Goal: Transaction & Acquisition: Purchase product/service

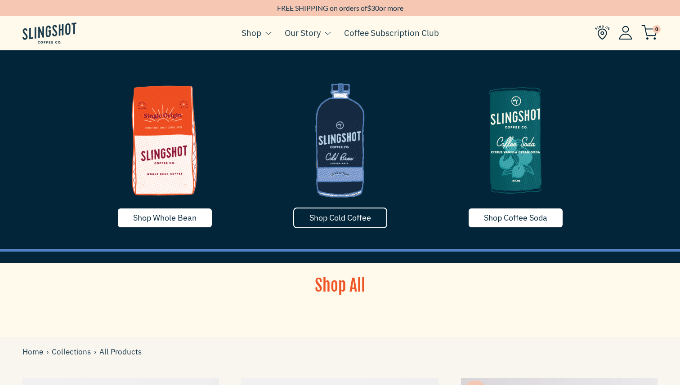
click at [318, 215] on span "Shop Cold Coffee" at bounding box center [340, 218] width 62 height 10
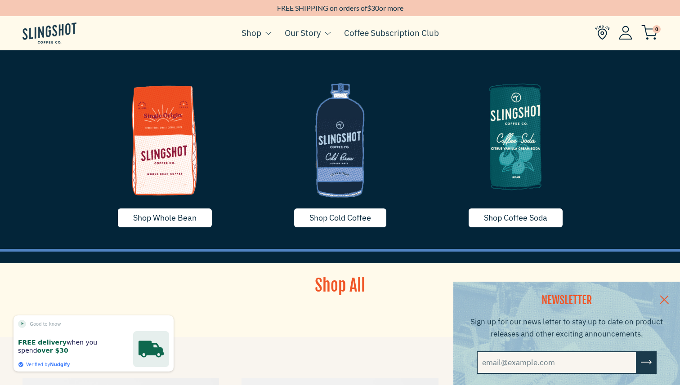
click at [507, 147] on img at bounding box center [515, 136] width 162 height 135
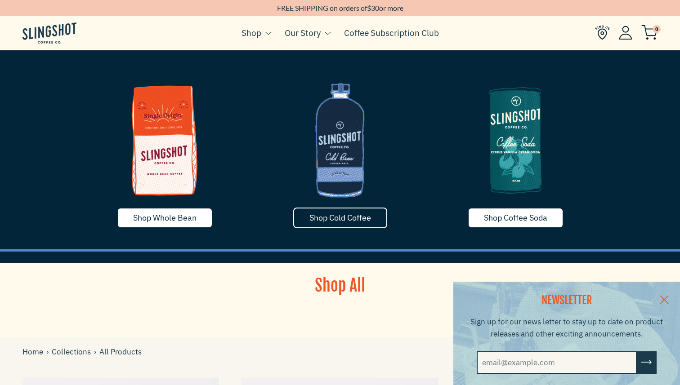
click at [323, 210] on link "Shop Cold Coffee" at bounding box center [340, 218] width 94 height 21
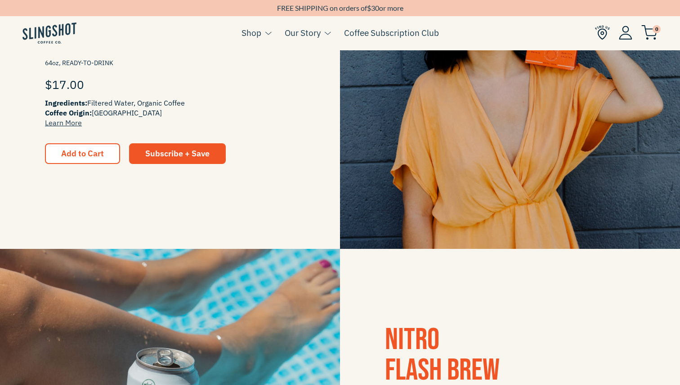
scroll to position [311, 0]
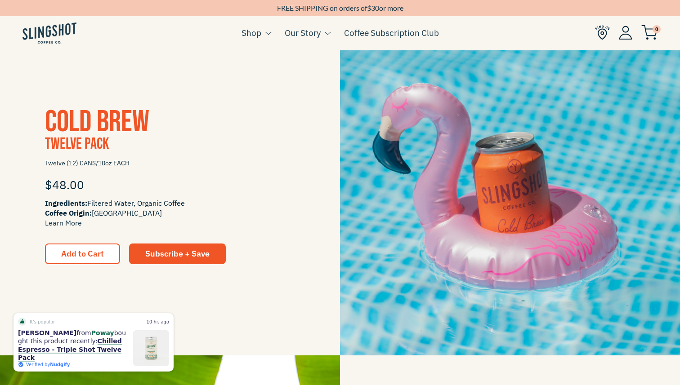
scroll to position [884, 0]
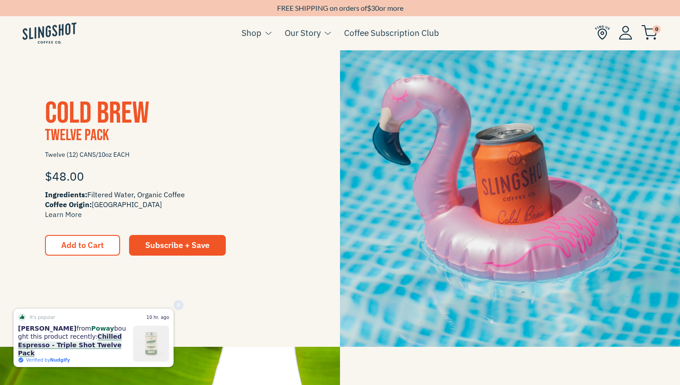
click at [84, 342] on link "Chilled Espresso - Triple Shot Twelve Pack" at bounding box center [70, 344] width 104 height 23
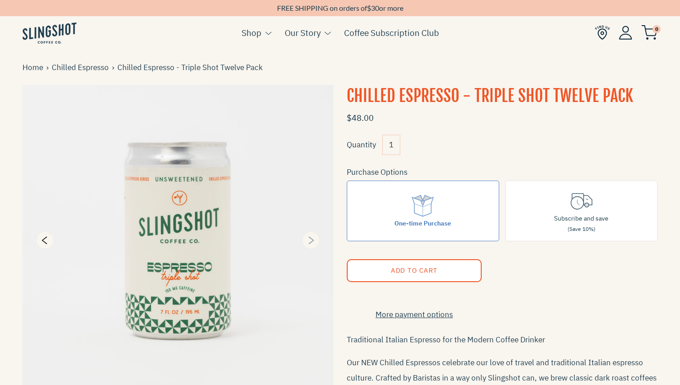
click at [309, 240] on icon "Next" at bounding box center [310, 240] width 11 height 11
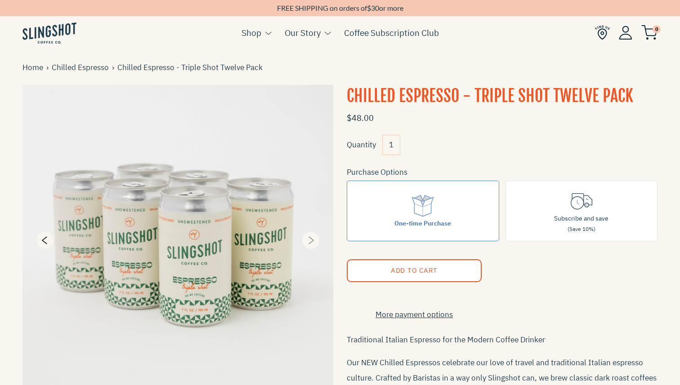
click at [309, 240] on icon "Next" at bounding box center [310, 240] width 11 height 11
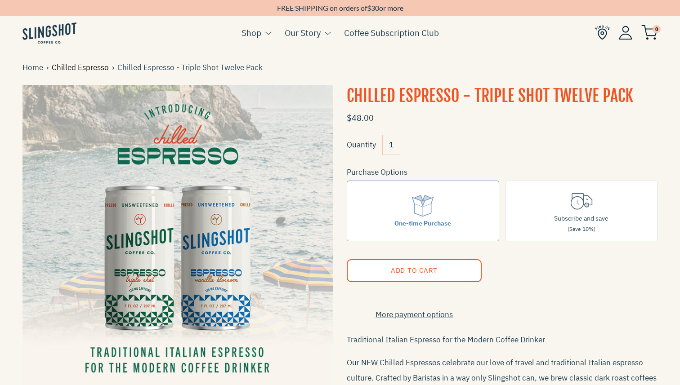
click at [102, 68] on link "Chilled Espresso" at bounding box center [82, 68] width 60 height 12
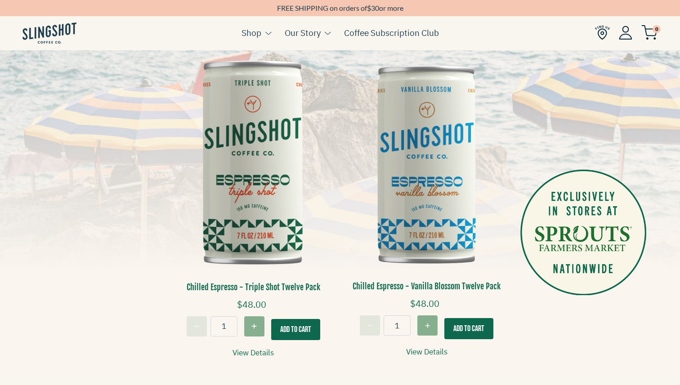
scroll to position [225, 0]
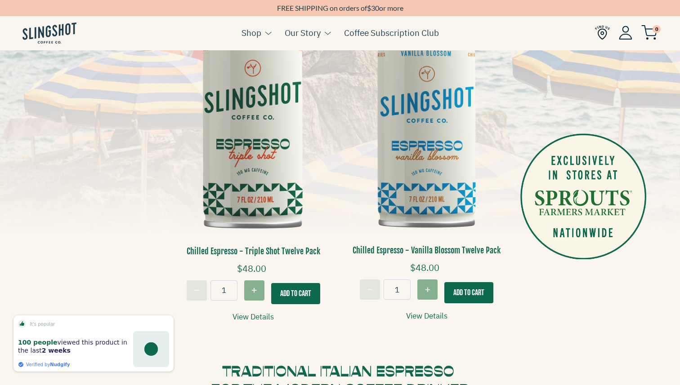
click at [409, 164] on img at bounding box center [427, 127] width 160 height 239
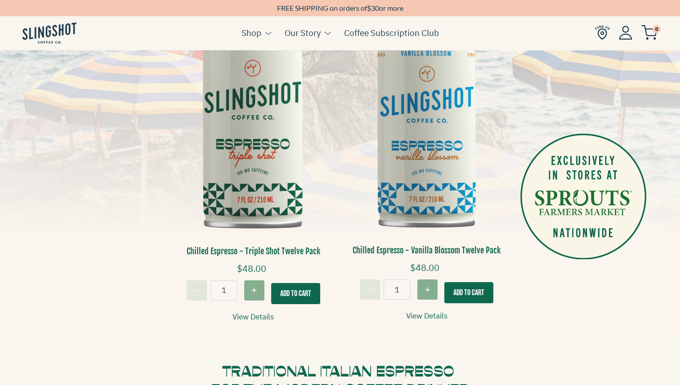
click at [236, 166] on img at bounding box center [253, 127] width 160 height 241
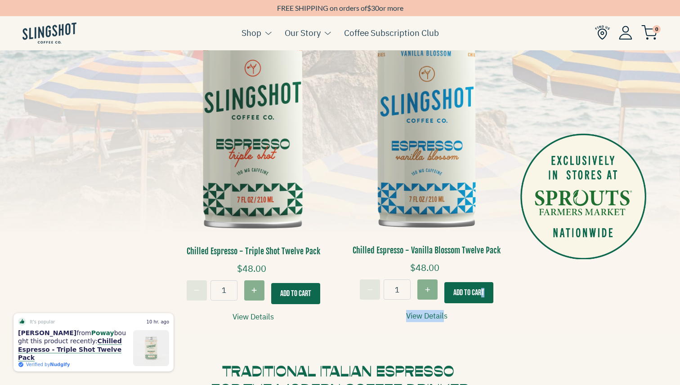
drag, startPoint x: 482, startPoint y: 293, endPoint x: 444, endPoint y: 311, distance: 42.2
click at [444, 315] on div "Chilled Espresso - Vanilla Blossom Twelve Pack $48.00 Traditional Italian Espre…" at bounding box center [427, 284] width 160 height 78
click at [442, 311] on link "View Details" at bounding box center [426, 316] width 41 height 12
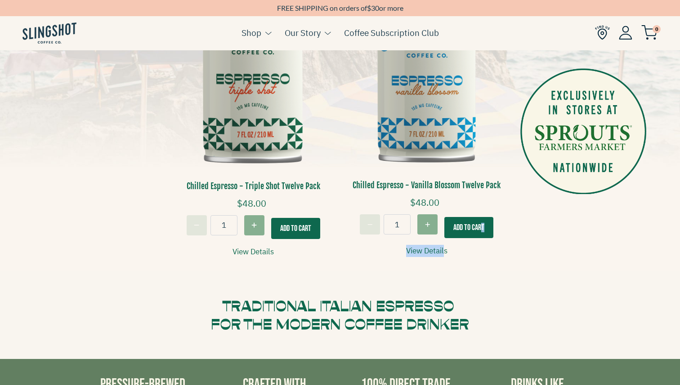
scroll to position [299, 0]
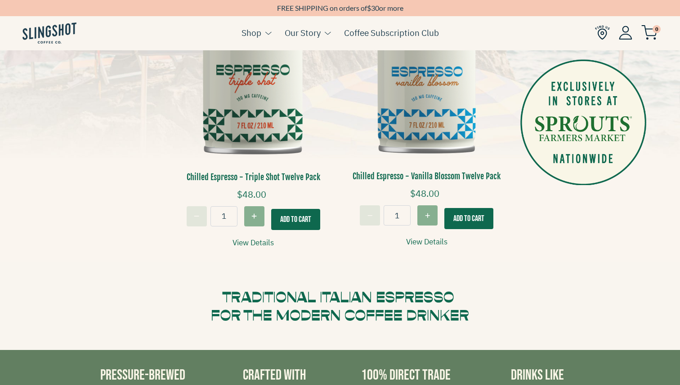
click at [343, 190] on div "Chilled Espresso - Vanilla Blossom Twelve Pack $48.00 Traditional Italian Espre…" at bounding box center [426, 209] width 173 height 91
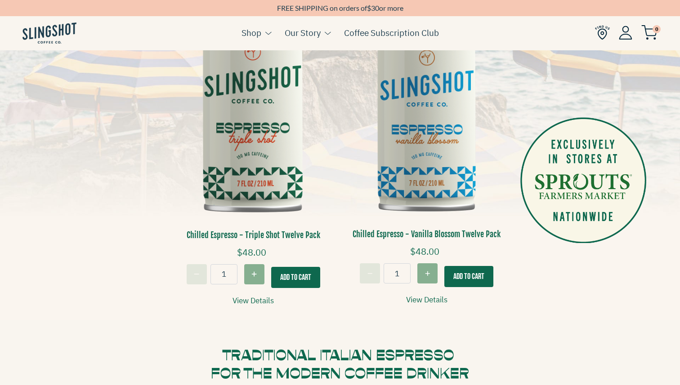
scroll to position [240, 0]
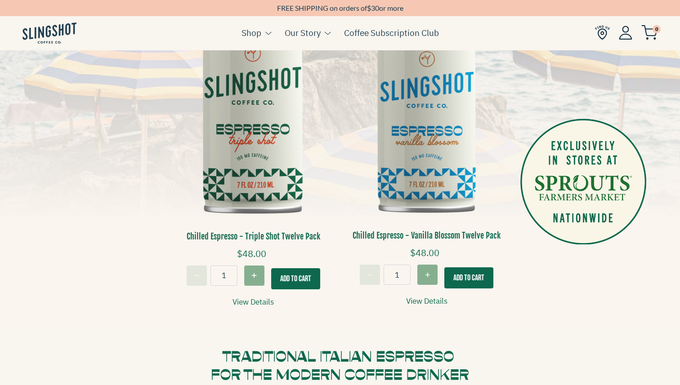
click at [465, 273] on button "Add To Cart" at bounding box center [468, 277] width 49 height 21
click at [291, 275] on button "Add To Cart" at bounding box center [295, 278] width 49 height 21
click at [652, 31] on img at bounding box center [649, 32] width 16 height 15
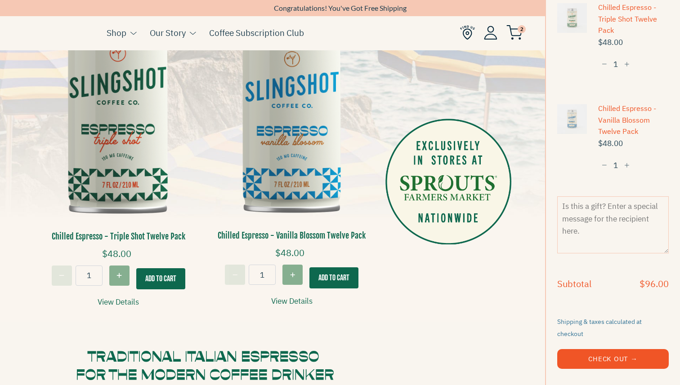
scroll to position [58, 0]
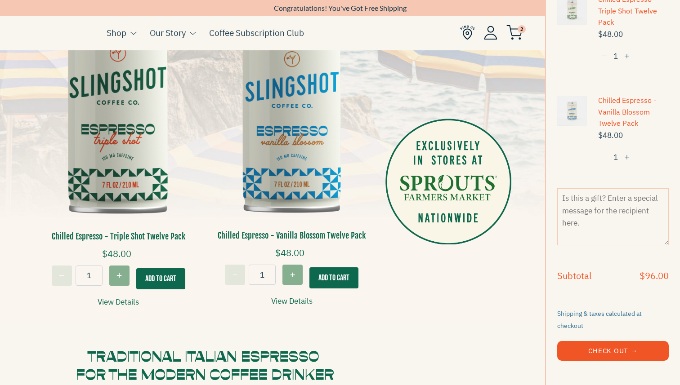
click at [627, 343] on button "Check Out →" at bounding box center [612, 351] width 111 height 20
